Goal: Information Seeking & Learning: Understand process/instructions

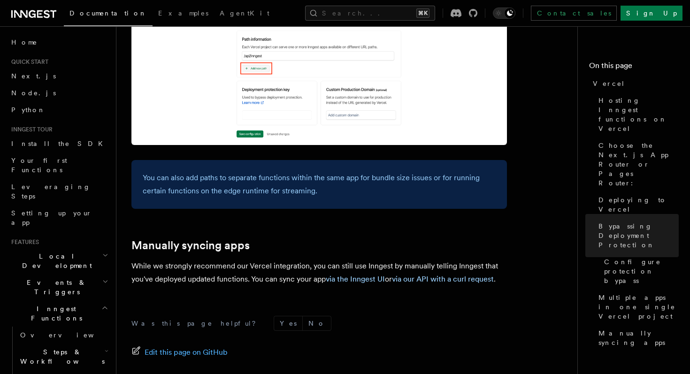
scroll to position [1569, 0]
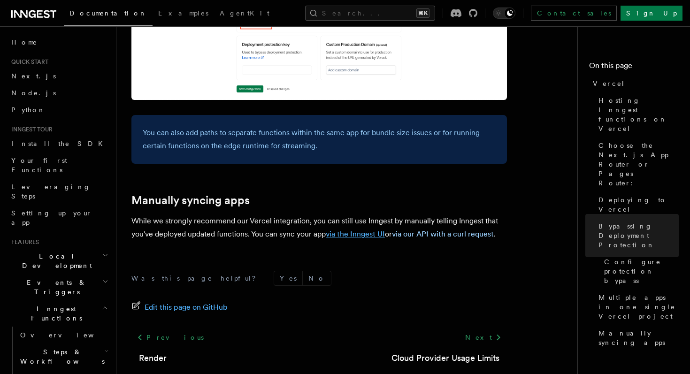
click at [357, 229] on link "via the Inngest UI" at bounding box center [355, 233] width 59 height 9
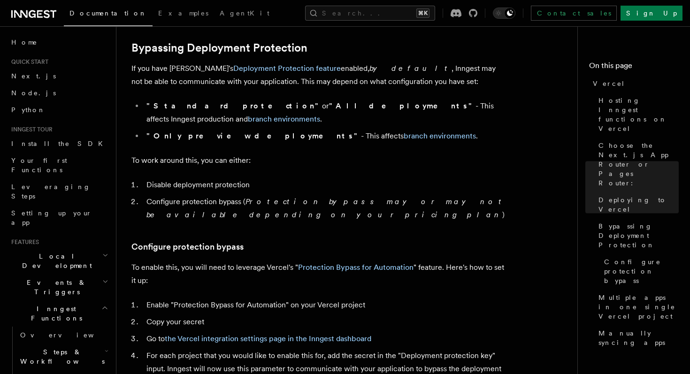
scroll to position [693, 0]
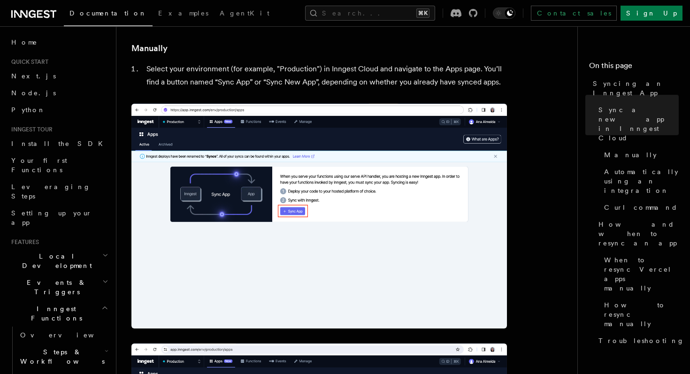
scroll to position [483, 0]
